Goal: Task Accomplishment & Management: Manage account settings

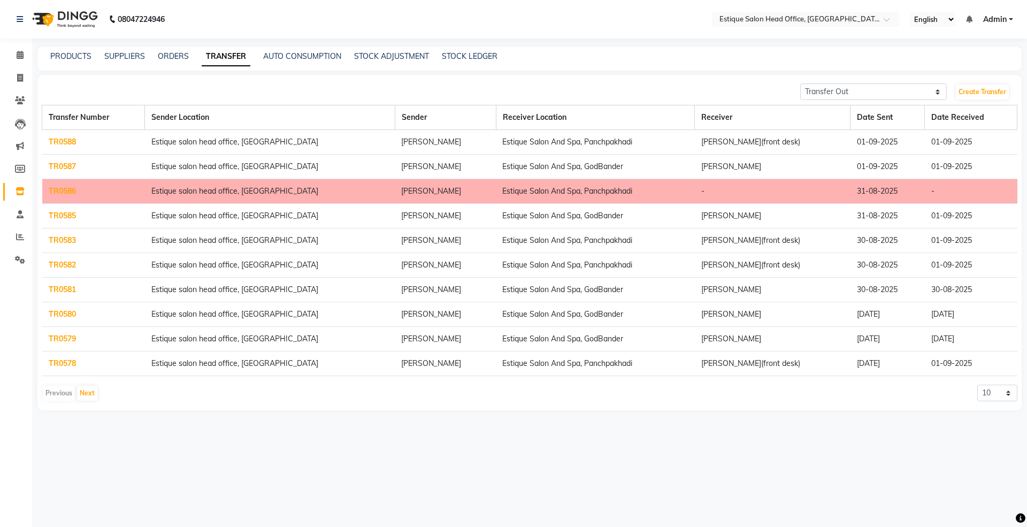
select select "sender"
click at [17, 78] on icon at bounding box center [20, 78] width 6 height 8
select select "service"
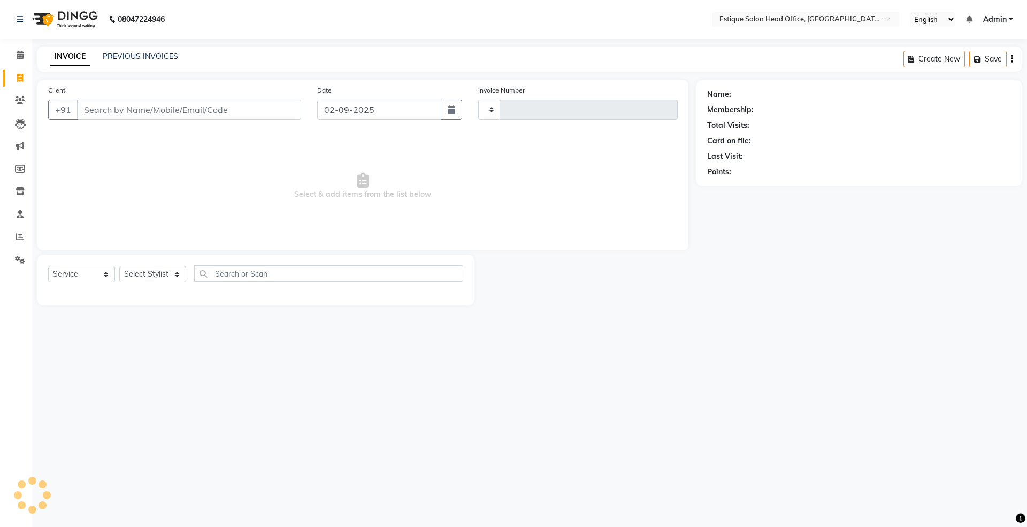
type input "0001"
select select "8292"
click at [20, 169] on icon at bounding box center [20, 169] width 10 height 8
select select
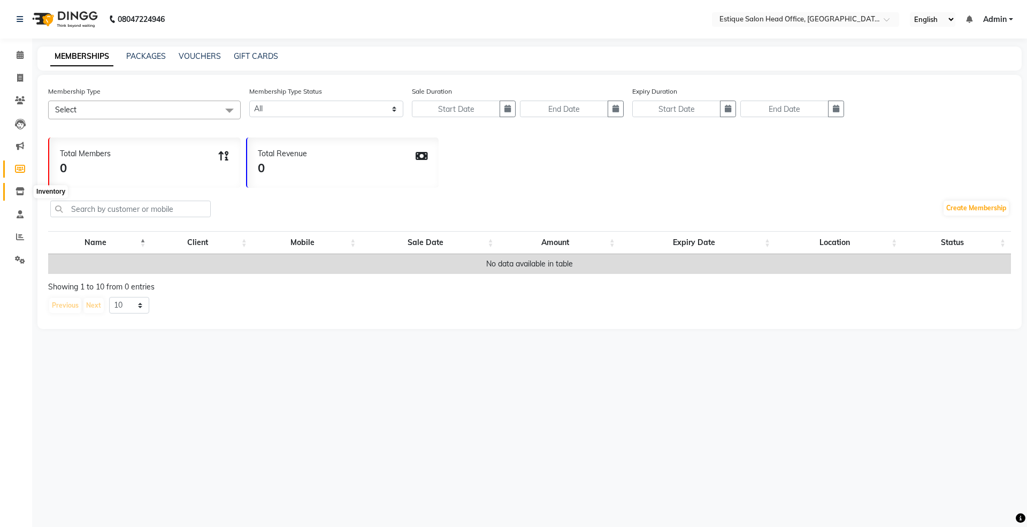
click at [21, 196] on span at bounding box center [20, 192] width 19 height 12
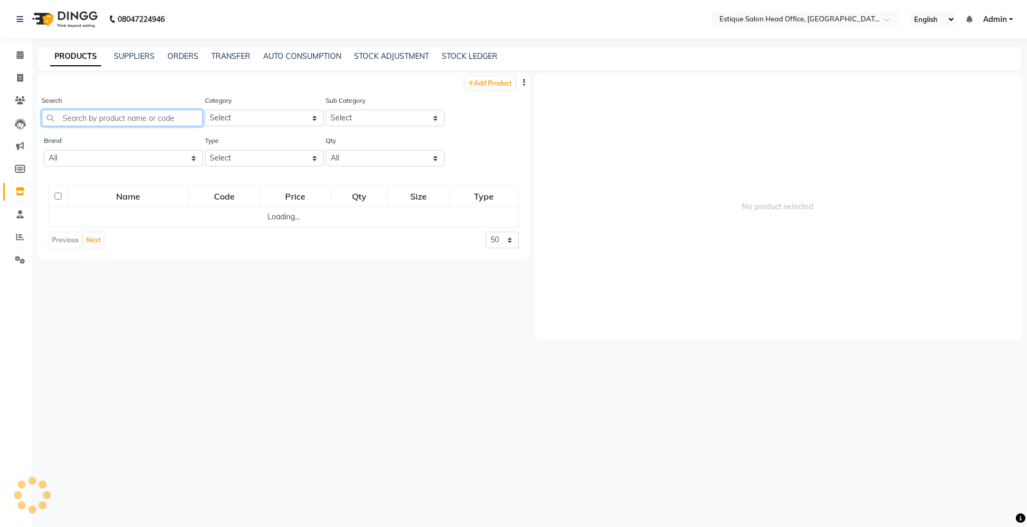
click at [88, 119] on input "text" at bounding box center [122, 118] width 161 height 17
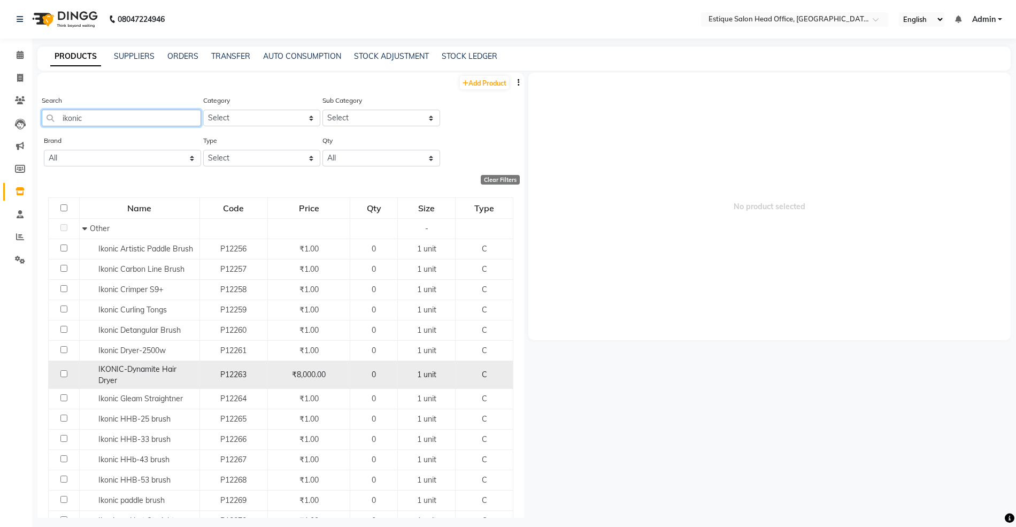
type input "ikonic"
click at [159, 366] on span "IKONIC-Dynamite Hair Dryer" at bounding box center [137, 374] width 78 height 21
select select
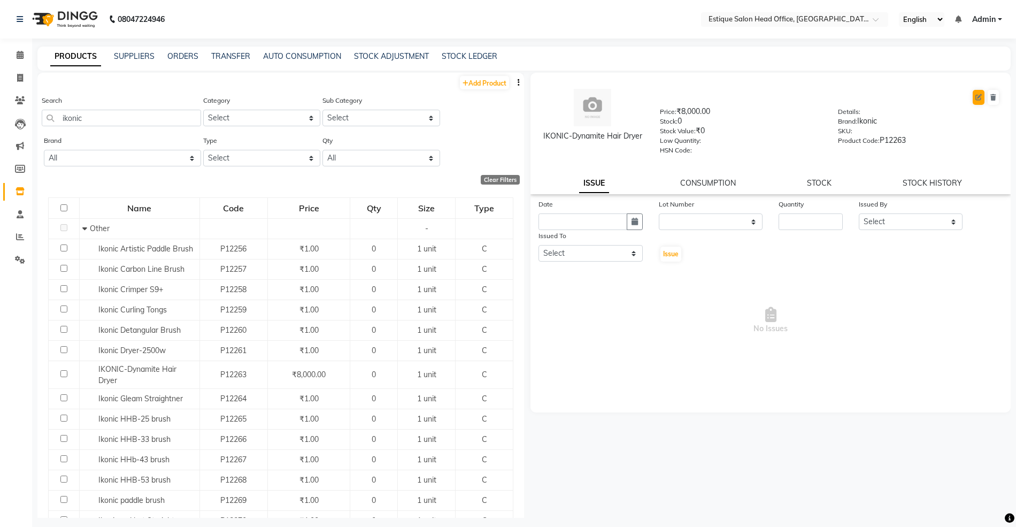
click at [984, 93] on div at bounding box center [830, 97] width 340 height 17
click at [981, 94] on icon at bounding box center [979, 97] width 6 height 6
select select "true"
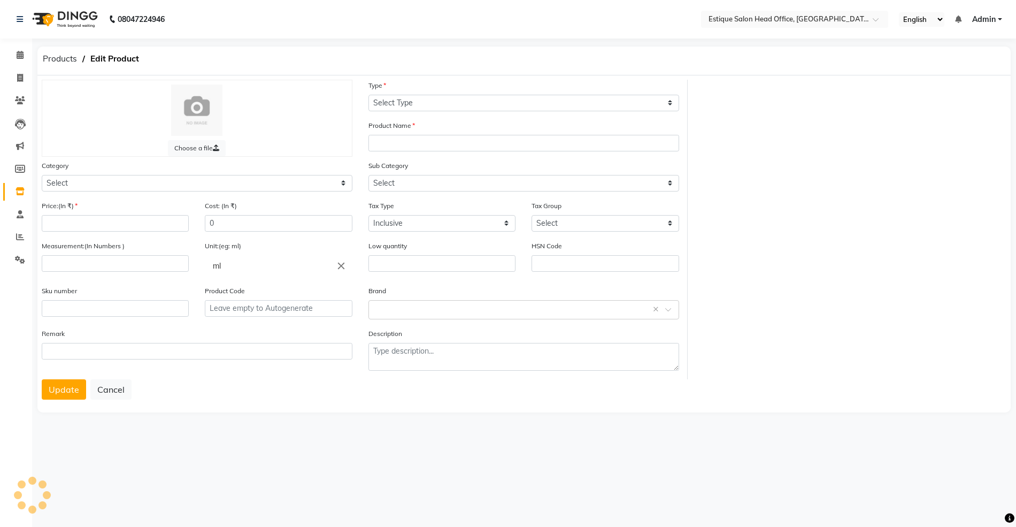
select select "C"
type input "IKONIC-Dynamite Hair Dryer"
select select "381501000"
select select
type input "8000"
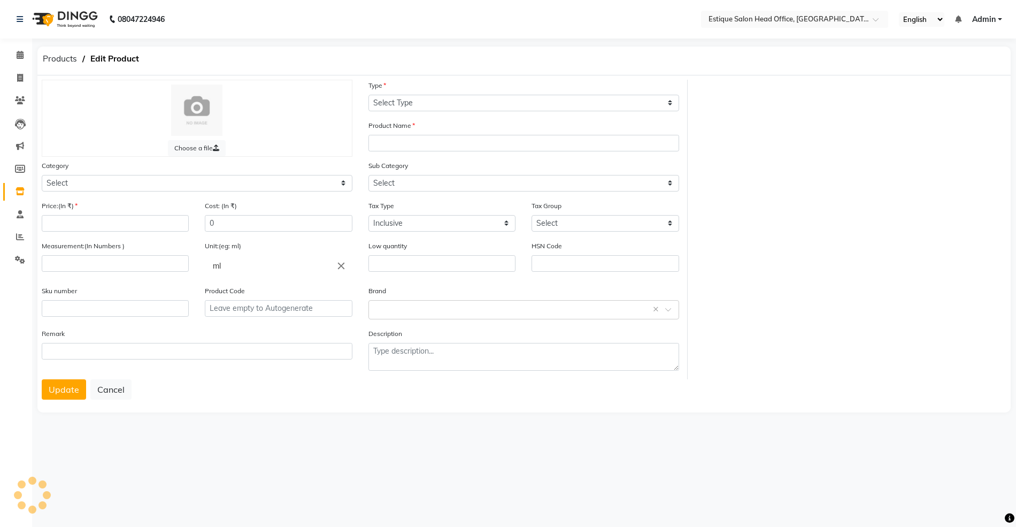
type input "1"
type input "unit"
type input "P12263"
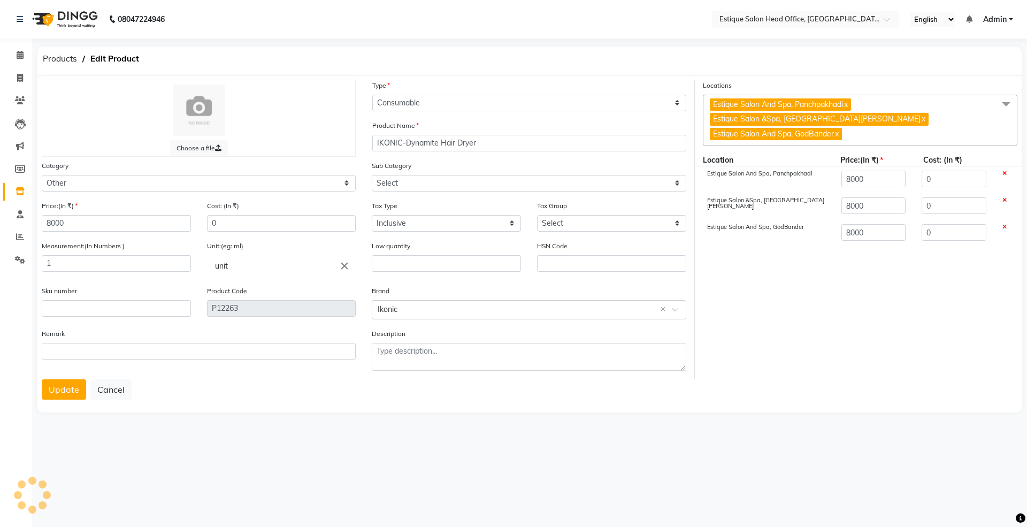
select select "381501002"
click at [78, 220] on input "8000" at bounding box center [116, 223] width 149 height 17
type input "800"
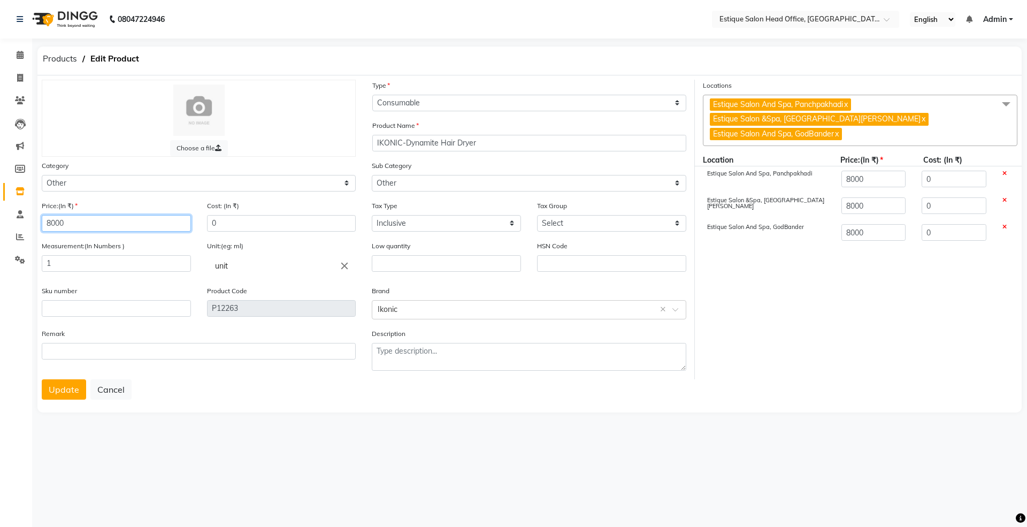
type input "800"
type input "80"
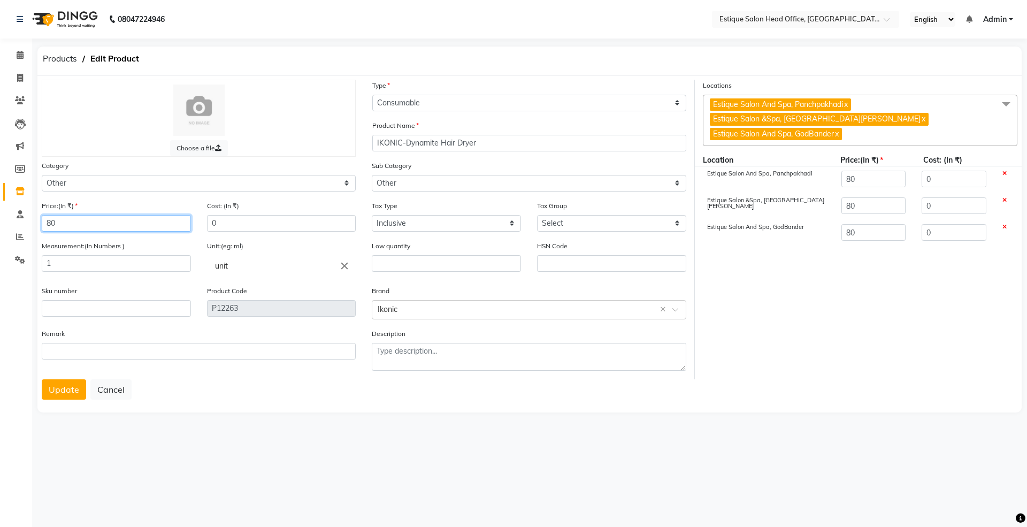
type input "8"
type input "9"
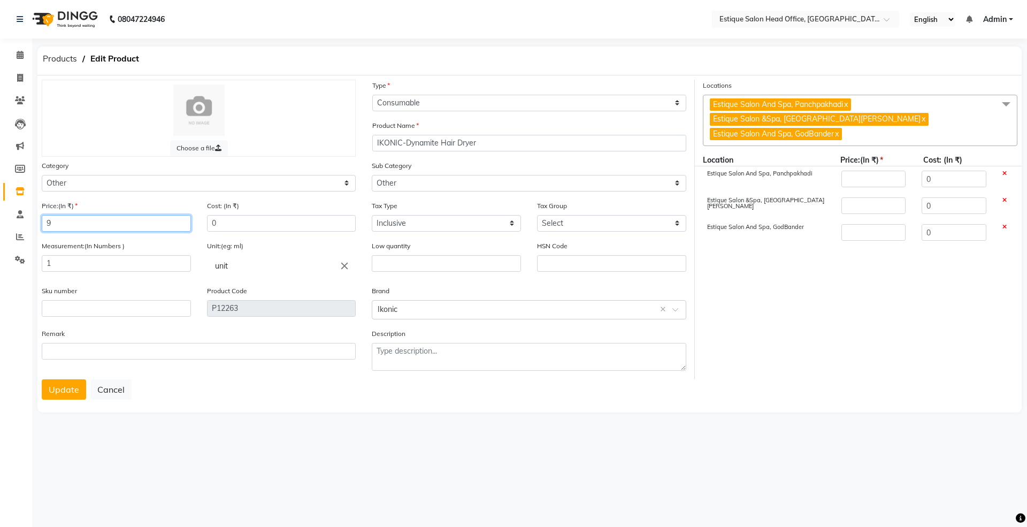
type input "9"
type input "93"
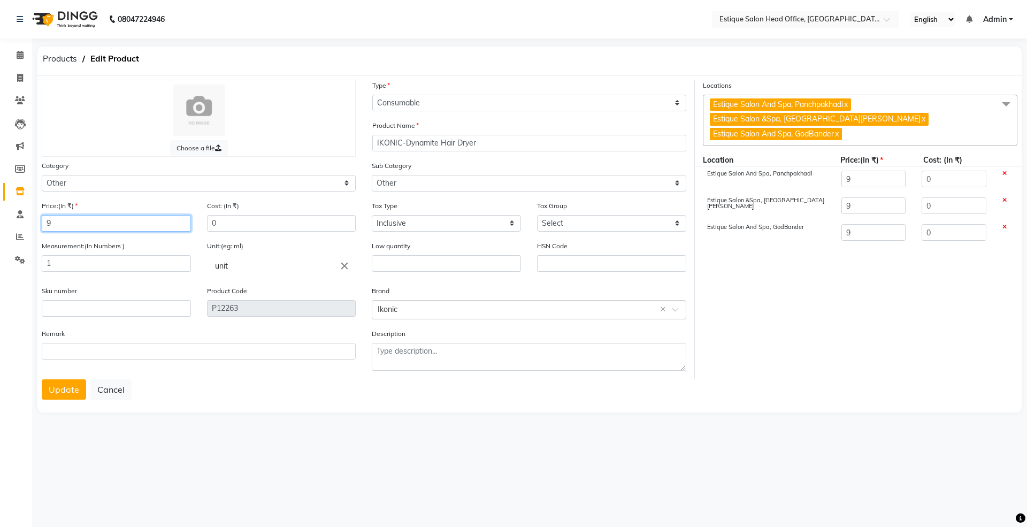
type input "93"
type input "935"
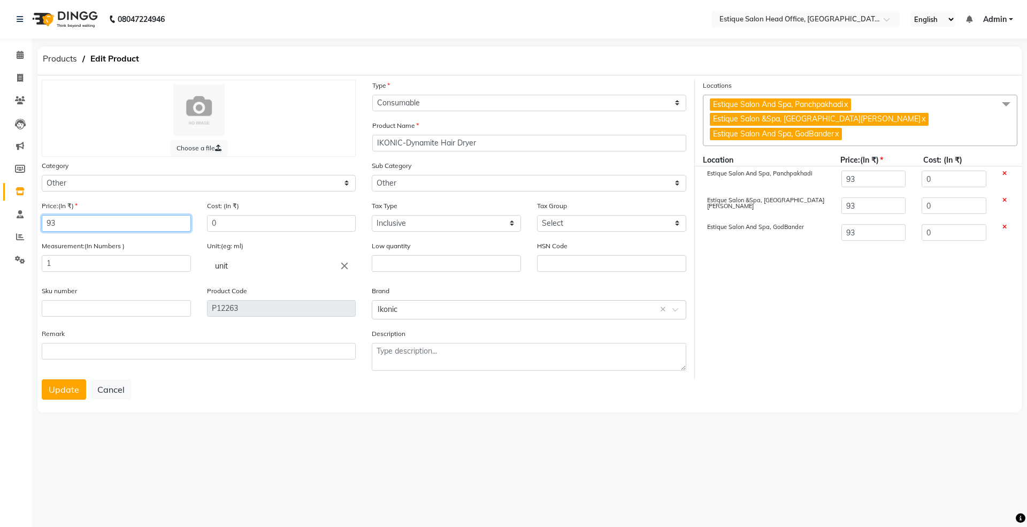
type input "935"
type input "9350"
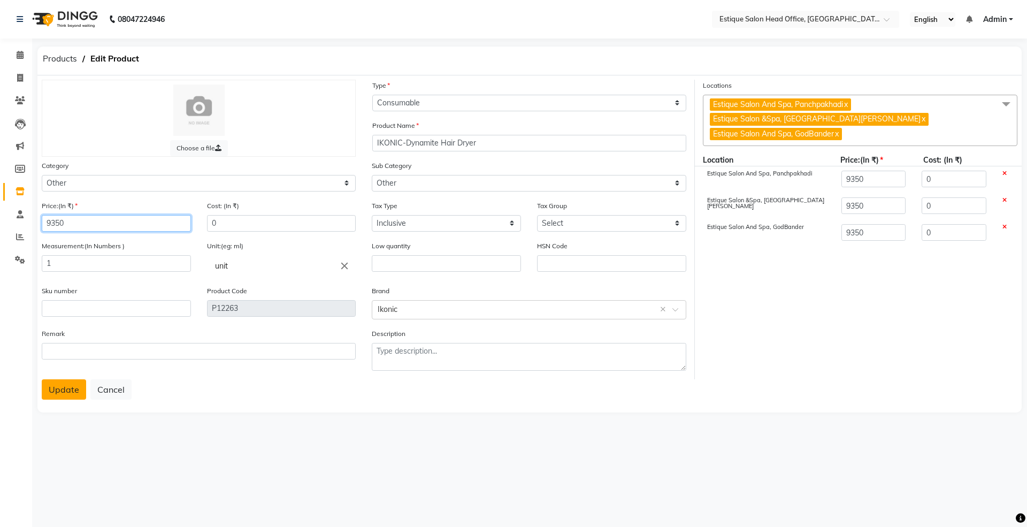
type input "9350"
click at [71, 384] on button "Update" at bounding box center [64, 389] width 44 height 20
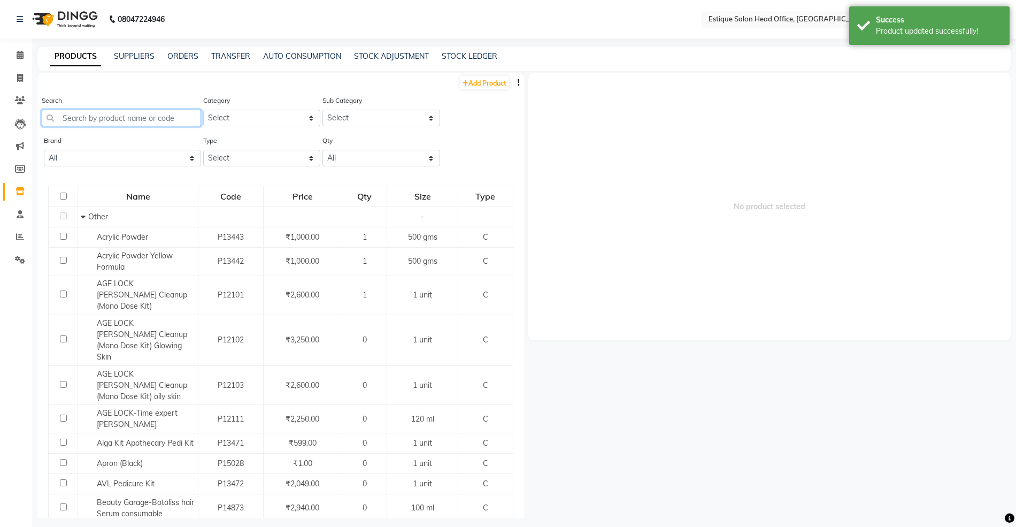
click at [80, 118] on input "text" at bounding box center [121, 118] width 159 height 17
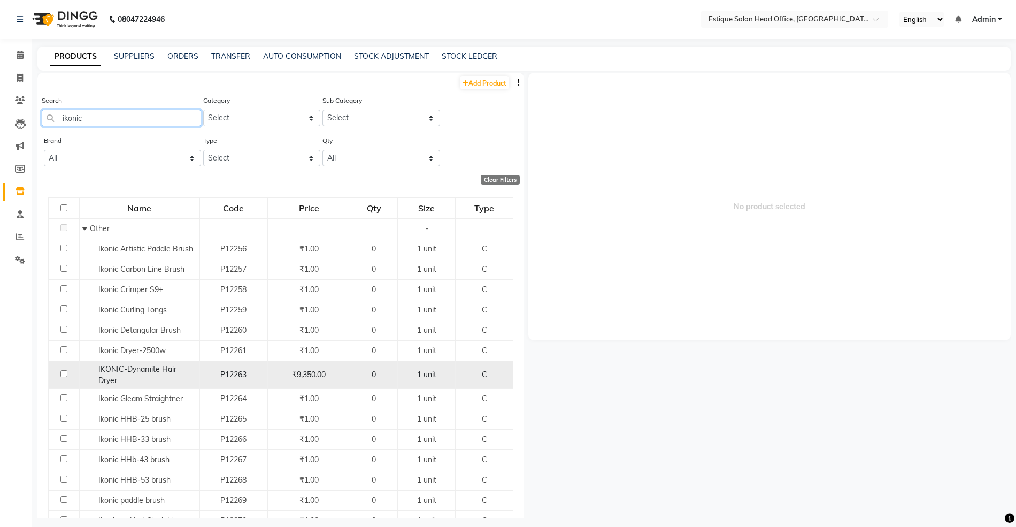
type input "ikonic"
click at [154, 369] on span "IKONIC-Dynamite Hair Dryer" at bounding box center [137, 374] width 78 height 21
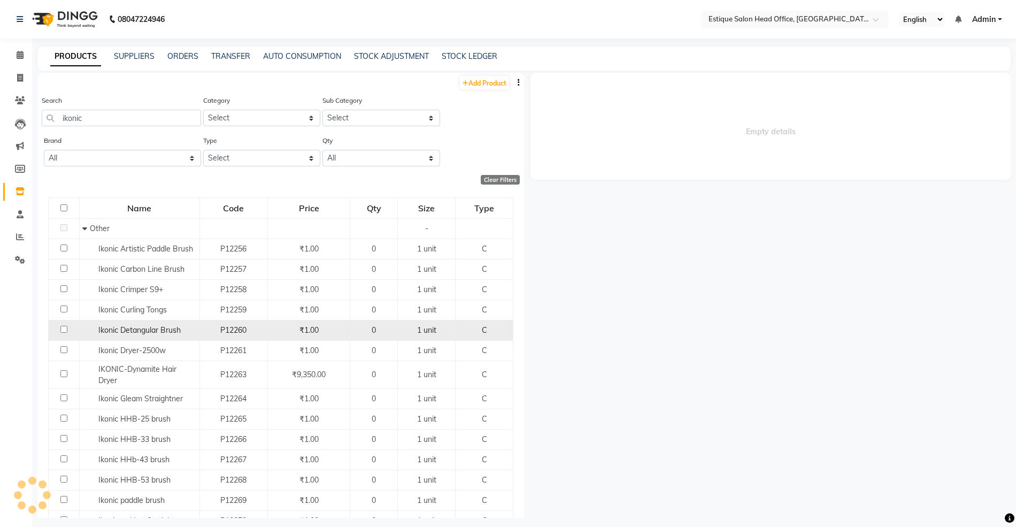
select select
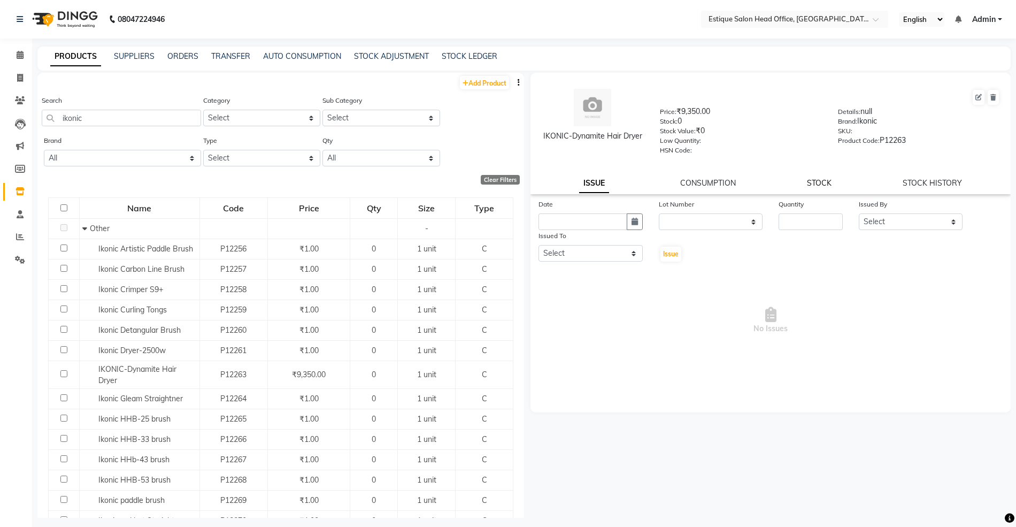
click at [825, 180] on link "STOCK" at bounding box center [819, 183] width 25 height 10
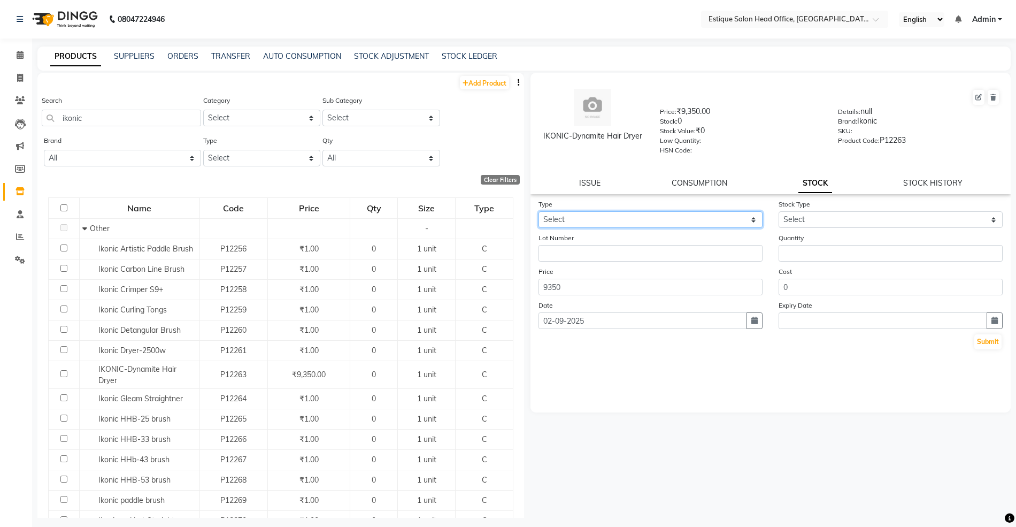
click at [554, 215] on select "Select In Out" at bounding box center [651, 219] width 224 height 17
select select "in"
click at [539, 211] on select "Select In Out" at bounding box center [651, 219] width 224 height 17
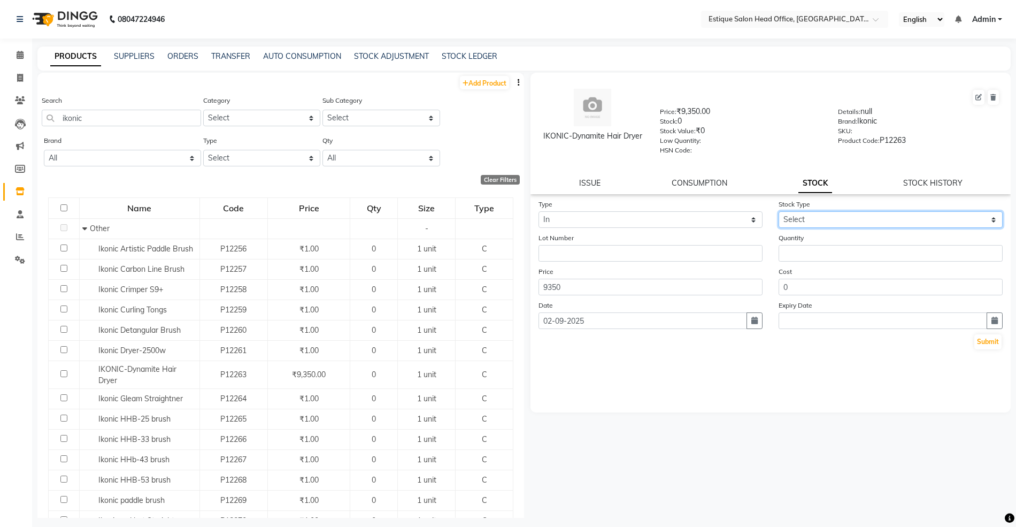
click at [797, 213] on select "Select New Stock Adjustment Return Other" at bounding box center [891, 219] width 224 height 17
select select "new stock"
click at [779, 211] on select "Select New Stock Adjustment Return Other" at bounding box center [891, 219] width 224 height 17
click at [802, 255] on input "number" at bounding box center [891, 253] width 224 height 17
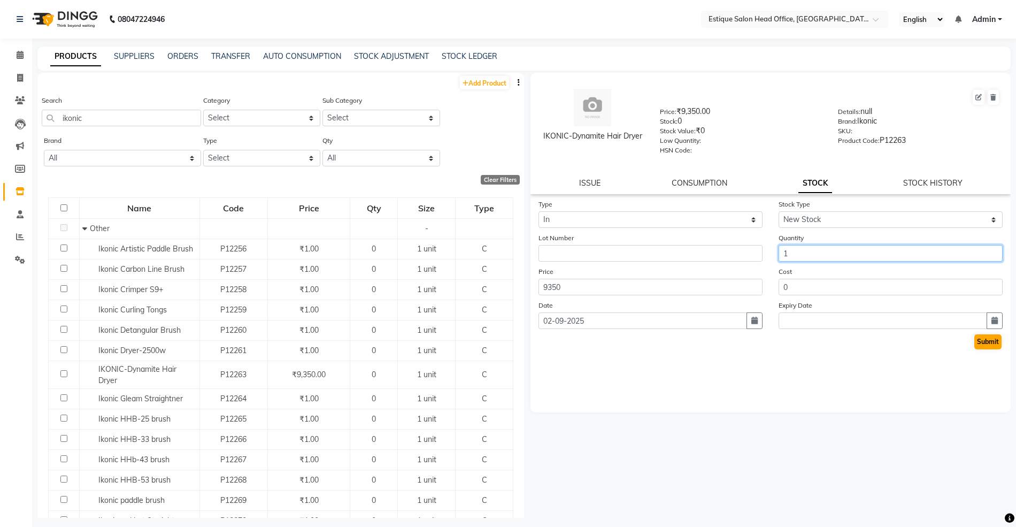
type input "1"
click at [983, 339] on button "Submit" at bounding box center [988, 341] width 27 height 15
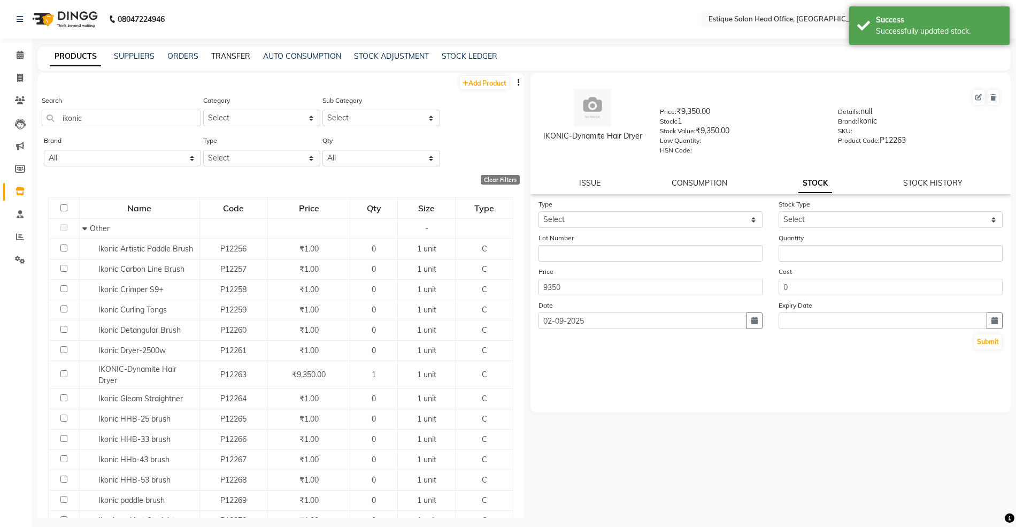
click at [231, 55] on link "TRANSFER" at bounding box center [230, 56] width 39 height 10
select select "sender"
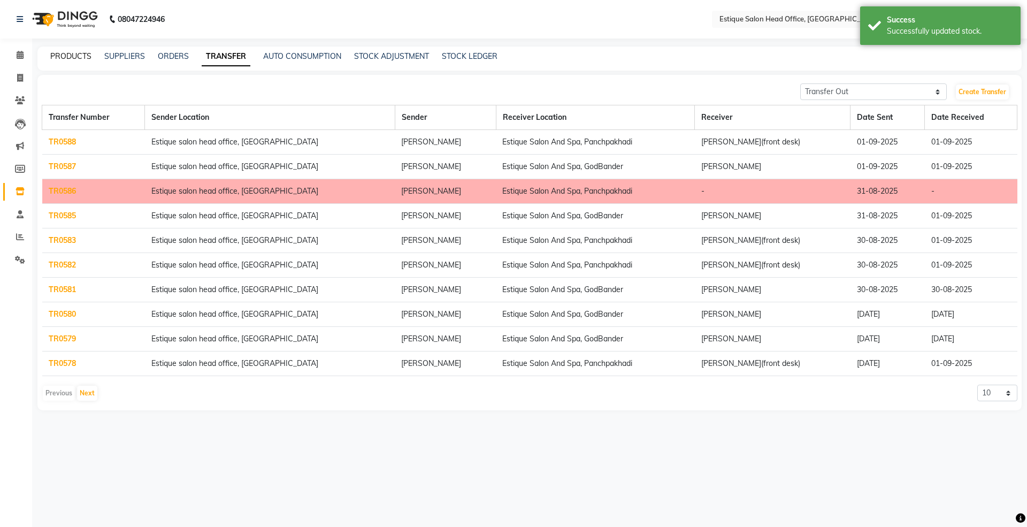
click at [58, 54] on link "PRODUCTS" at bounding box center [70, 56] width 41 height 10
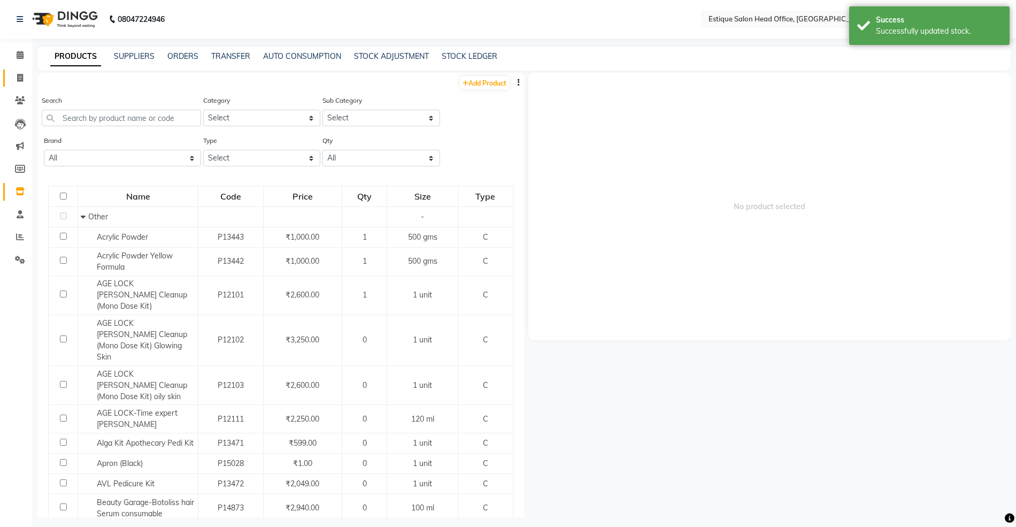
click at [15, 79] on span at bounding box center [20, 78] width 19 height 12
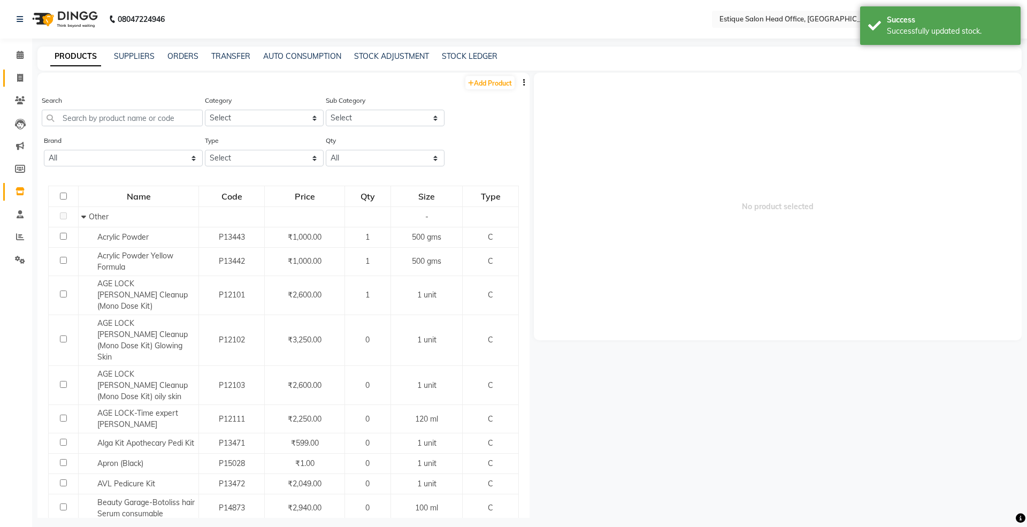
select select "service"
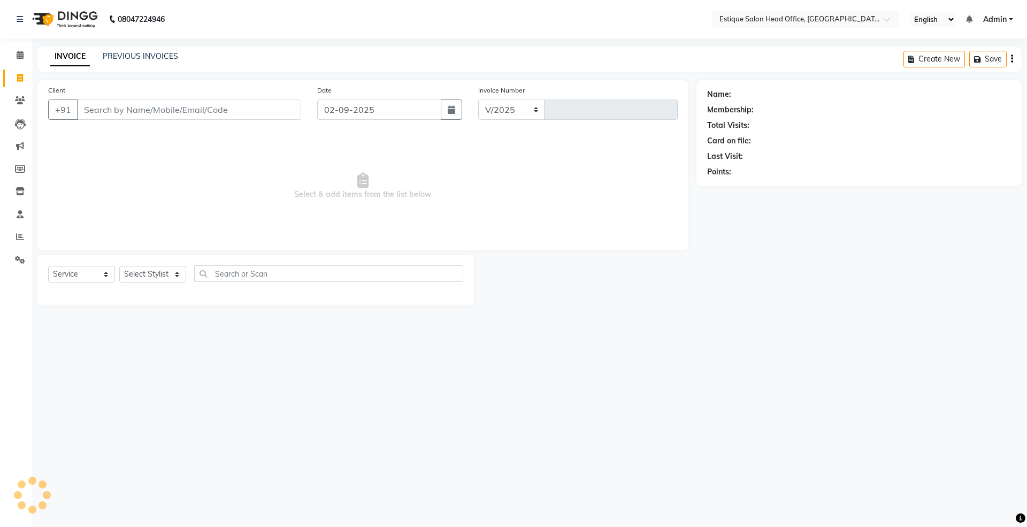
select select "8292"
type input "0001"
